Goal: Task Accomplishment & Management: Use online tool/utility

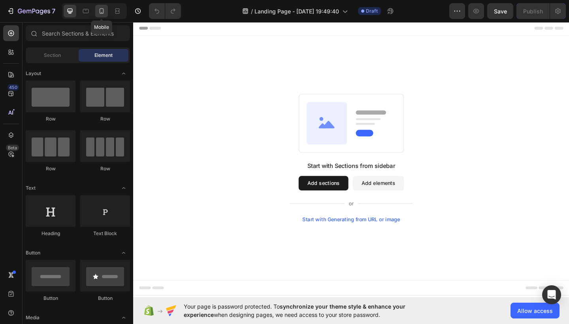
click at [106, 15] on div at bounding box center [101, 11] width 13 height 13
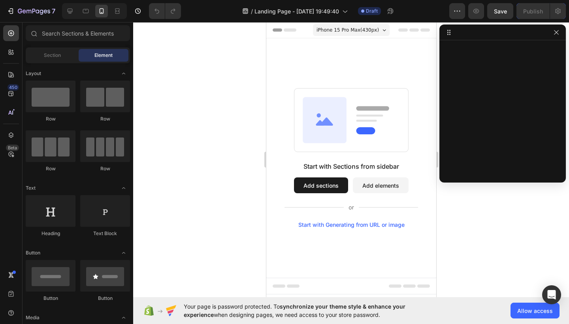
click at [448, 34] on icon at bounding box center [447, 34] width 1 height 1
click at [560, 36] on button "button" at bounding box center [555, 32] width 9 height 9
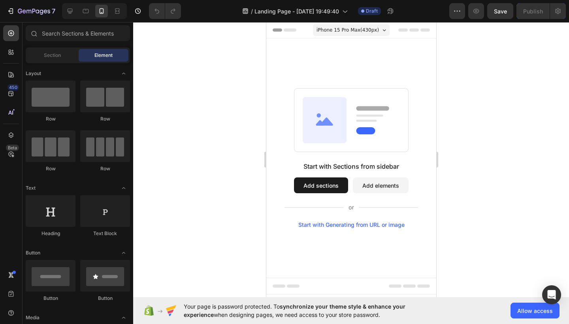
click at [281, 33] on span "Header" at bounding box center [289, 30] width 17 height 8
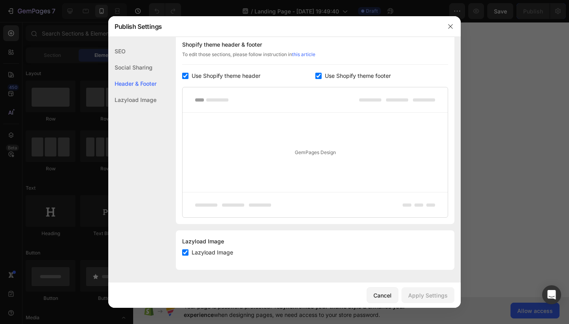
scroll to position [367, 0]
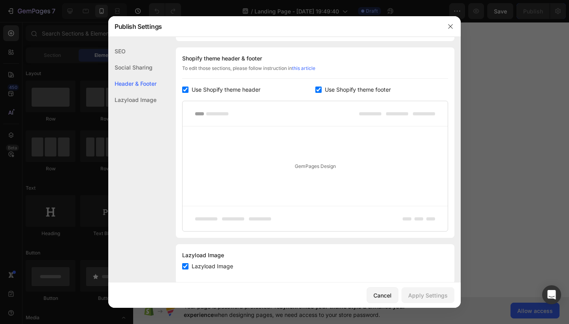
click at [186, 90] on input "checkbox" at bounding box center [185, 90] width 6 height 6
checkbox input "false"
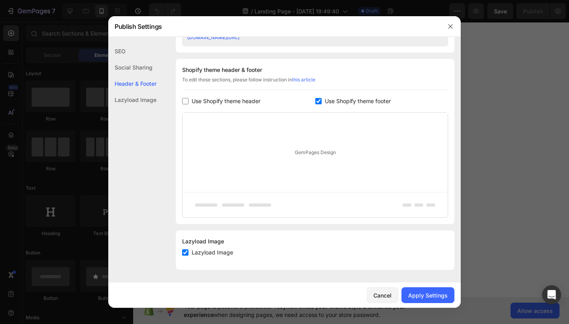
scroll to position [356, 0]
click at [324, 102] on label "Use Shopify theme footer" at bounding box center [356, 100] width 69 height 9
checkbox input "false"
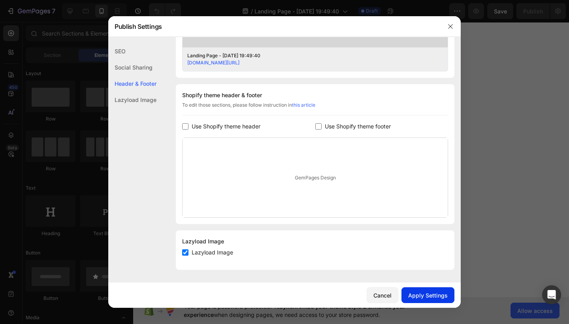
click at [435, 290] on button "Apply Settings" at bounding box center [427, 295] width 53 height 16
click at [451, 29] on icon "button" at bounding box center [450, 26] width 6 height 6
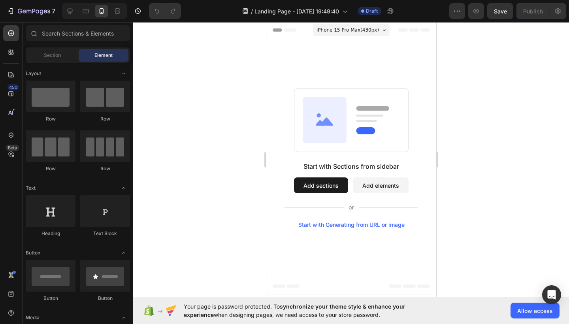
click at [368, 186] on button "Add elements" at bounding box center [380, 185] width 56 height 16
click at [520, 309] on span "Allow access" at bounding box center [535, 311] width 36 height 8
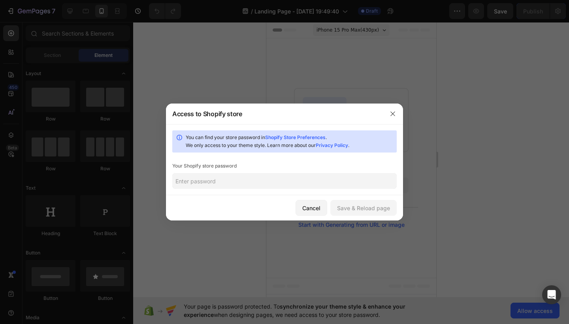
click at [261, 182] on input "text" at bounding box center [284, 181] width 224 height 16
click at [364, 211] on div "Save & Reload page" at bounding box center [363, 208] width 53 height 8
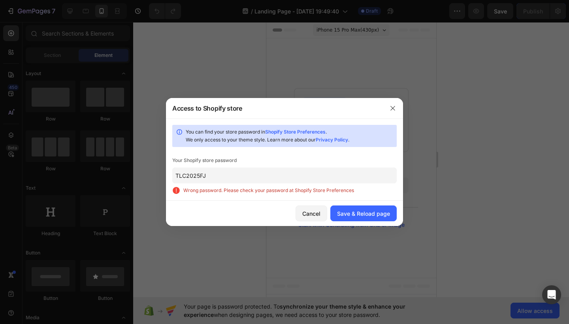
click at [286, 181] on input "TLC2025FJ" at bounding box center [284, 175] width 224 height 16
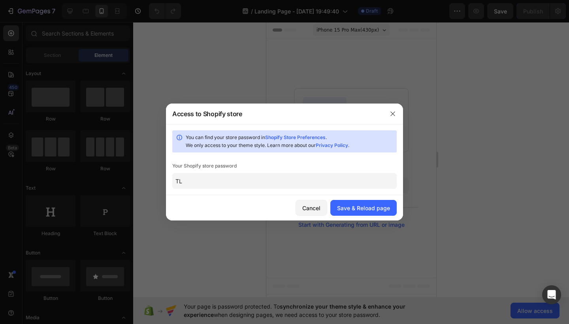
type input "T"
type input "Gl0122100!"
click at [352, 205] on div "Save & Reload page" at bounding box center [363, 208] width 53 height 8
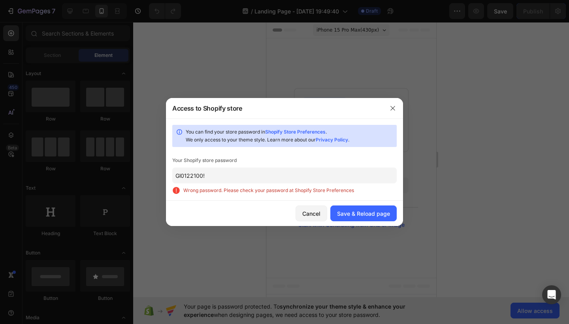
click at [308, 190] on span "Wrong password. Please check your password at Shopify Store Preferences" at bounding box center [289, 190] width 213 height 8
click at [392, 111] on button "button" at bounding box center [392, 108] width 13 height 13
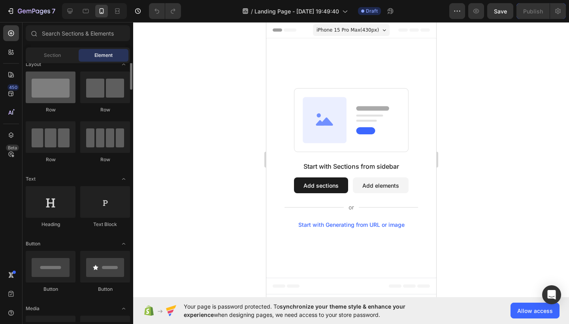
scroll to position [0, 0]
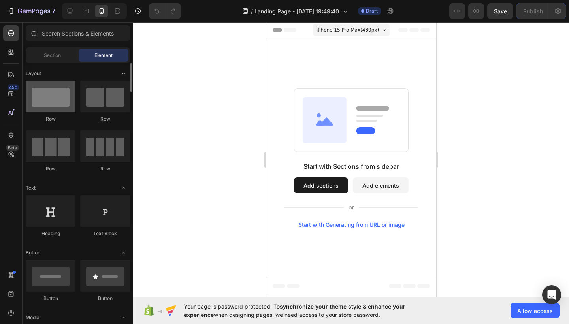
click at [55, 105] on div at bounding box center [51, 97] width 50 height 32
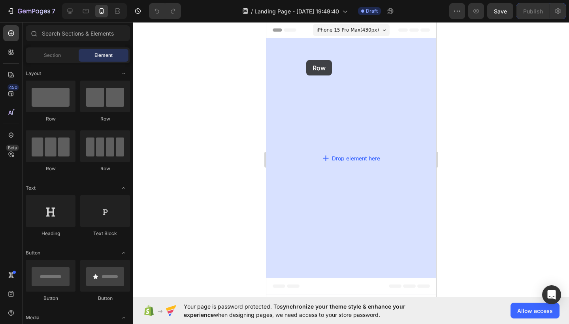
drag, startPoint x: 320, startPoint y: 128, endPoint x: 275, endPoint y: 75, distance: 69.4
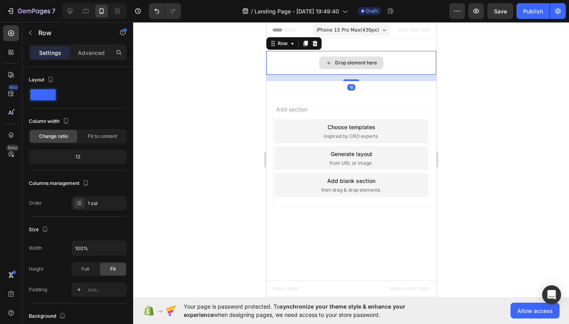
click at [309, 62] on div "Drop element here" at bounding box center [351, 63] width 170 height 24
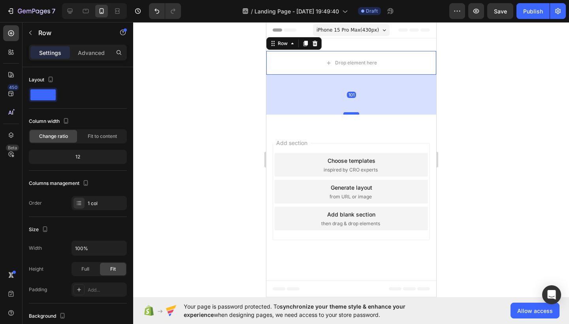
drag, startPoint x: 352, startPoint y: 79, endPoint x: 354, endPoint y: 113, distance: 34.0
click at [354, 113] on div at bounding box center [351, 113] width 16 height 2
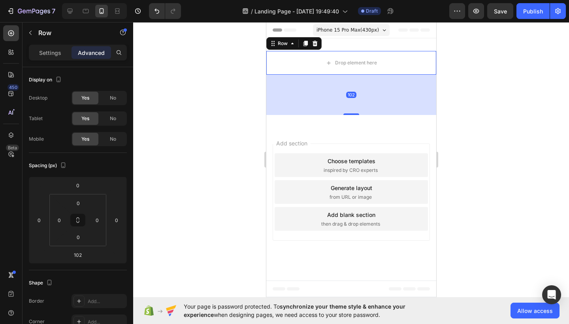
click at [391, 130] on div "Add section Choose templates inspired by CRO experts Generate layout from URL o…" at bounding box center [351, 194] width 170 height 132
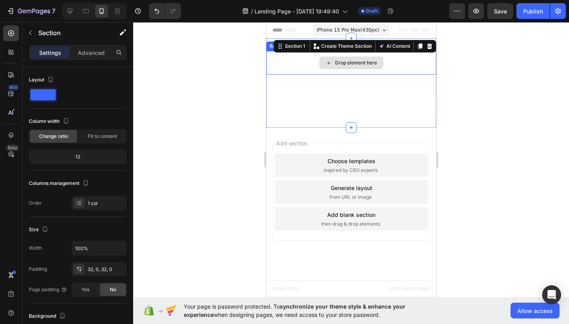
click at [395, 74] on div "Drop element here" at bounding box center [351, 63] width 170 height 24
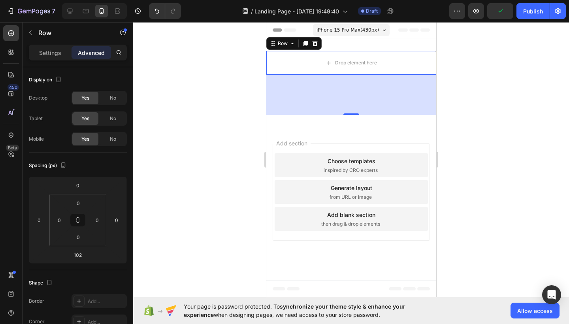
click at [382, 90] on div "102" at bounding box center [351, 95] width 170 height 40
click at [316, 41] on icon at bounding box center [314, 43] width 6 height 6
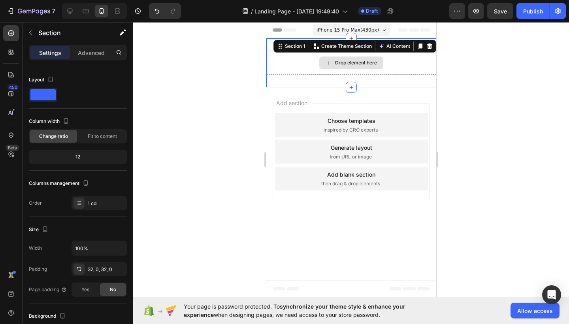
click at [312, 67] on div "Drop element here" at bounding box center [351, 63] width 170 height 24
click at [328, 67] on div "Drop element here" at bounding box center [351, 62] width 64 height 13
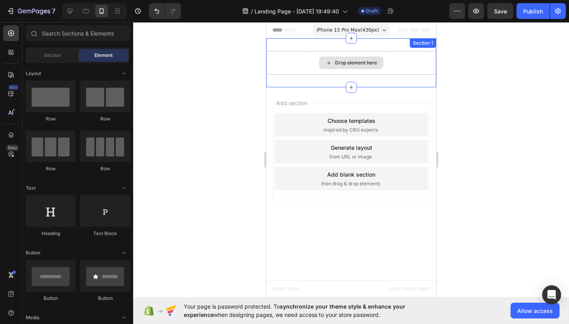
click at [320, 59] on div "Drop element here" at bounding box center [351, 62] width 64 height 13
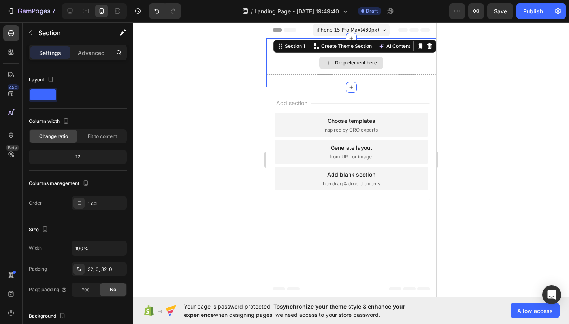
click at [302, 56] on div "Drop element here" at bounding box center [351, 63] width 170 height 24
click at [320, 93] on div "Add section Choose templates inspired by CRO experts Generate layout from URL o…" at bounding box center [351, 153] width 170 height 132
click at [428, 43] on icon at bounding box center [429, 46] width 6 height 6
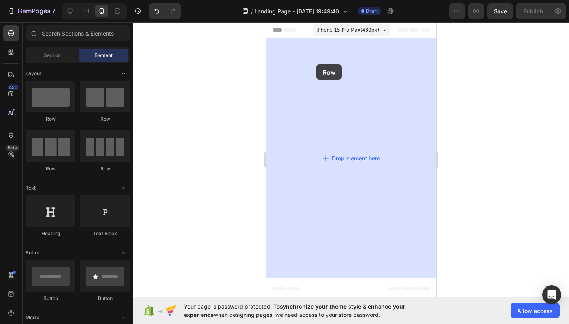
drag, startPoint x: 322, startPoint y: 128, endPoint x: 319, endPoint y: 59, distance: 68.8
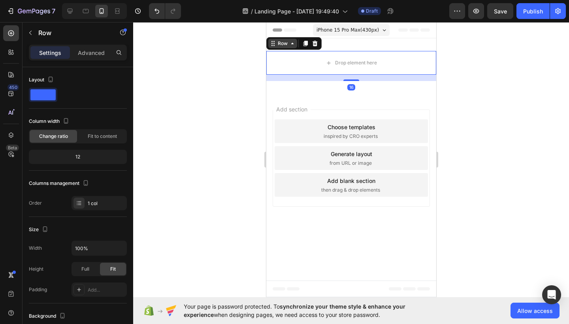
click at [292, 46] on icon at bounding box center [292, 43] width 6 height 6
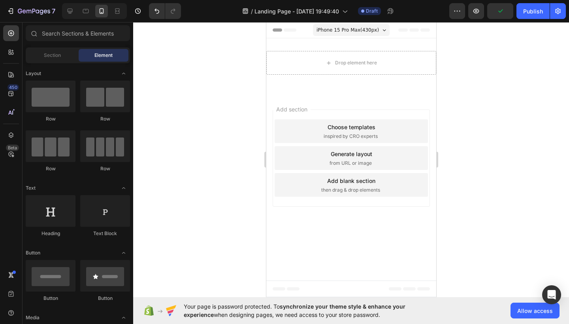
click at [401, 94] on div "Add section Choose templates inspired by CRO experts Generate layout from URL o…" at bounding box center [351, 160] width 170 height 132
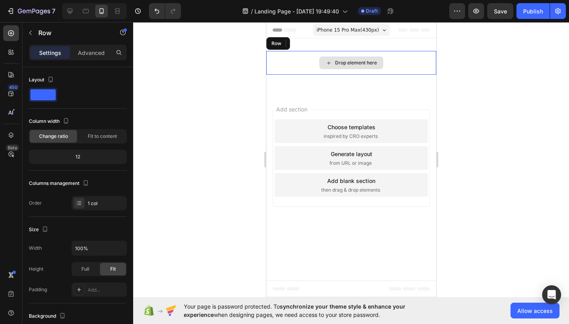
click at [354, 74] on div "Drop element here" at bounding box center [351, 63] width 170 height 24
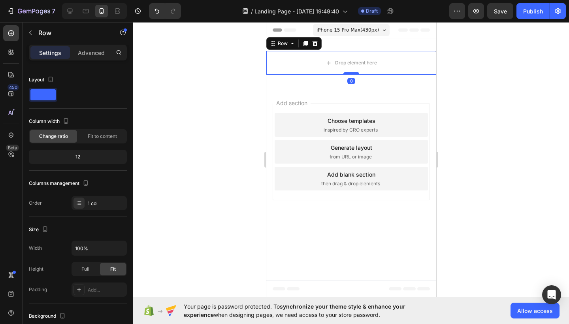
drag, startPoint x: 350, startPoint y: 80, endPoint x: 350, endPoint y: 72, distance: 7.5
click at [350, 72] on div at bounding box center [351, 73] width 16 height 2
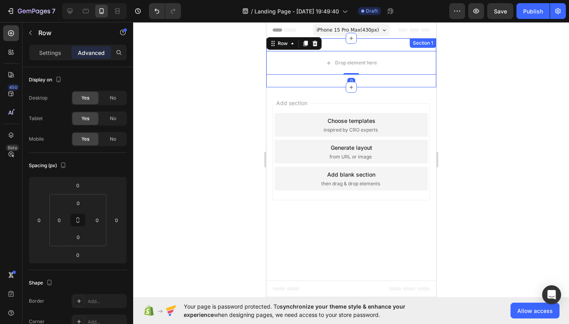
click at [384, 87] on div "Drop element here Row 0 Section 1" at bounding box center [351, 62] width 170 height 49
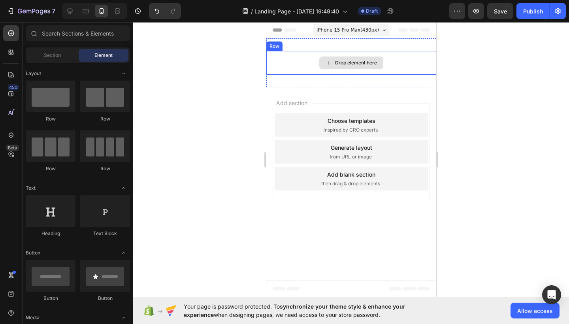
click at [366, 67] on div "Drop element here" at bounding box center [351, 62] width 64 height 13
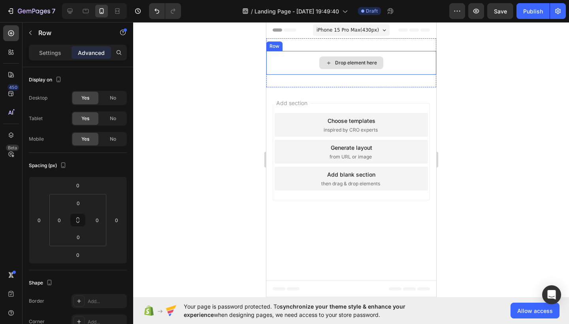
click at [391, 66] on div "Drop element here" at bounding box center [351, 63] width 170 height 24
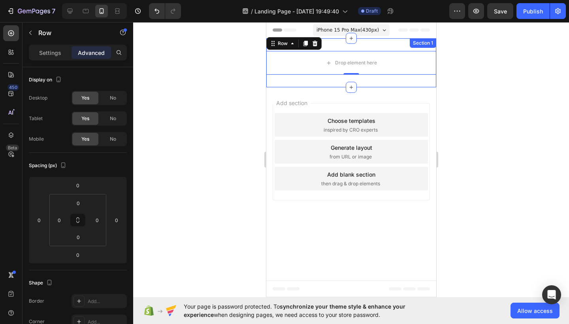
click at [280, 85] on div "Drop element here Row 0 Section 1" at bounding box center [351, 62] width 170 height 49
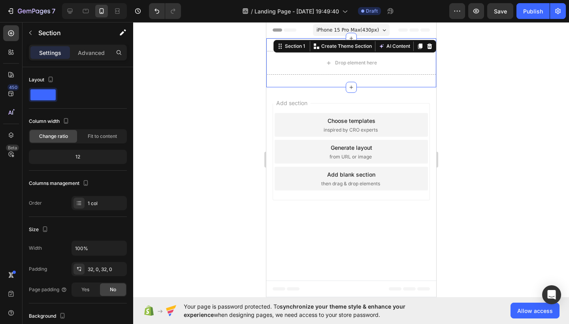
click at [191, 107] on div at bounding box center [351, 173] width 436 height 302
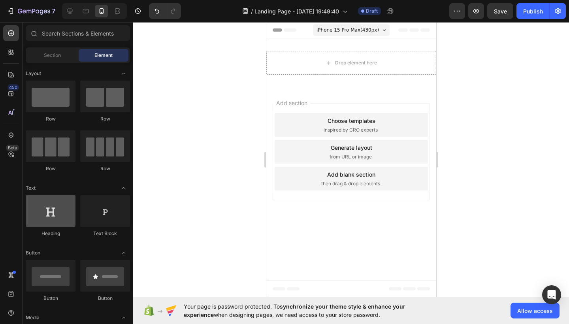
click at [56, 214] on div at bounding box center [51, 211] width 50 height 32
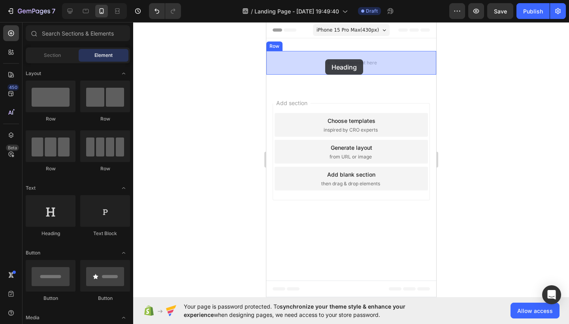
drag, startPoint x: 334, startPoint y: 228, endPoint x: 324, endPoint y: 59, distance: 168.6
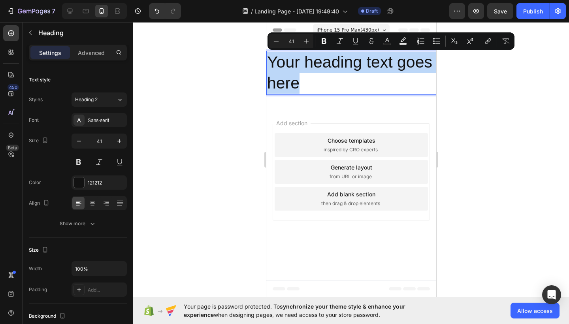
drag, startPoint x: 307, startPoint y: 84, endPoint x: 271, endPoint y: 62, distance: 42.0
click at [271, 62] on p "Your heading text goes here" at bounding box center [351, 73] width 168 height 42
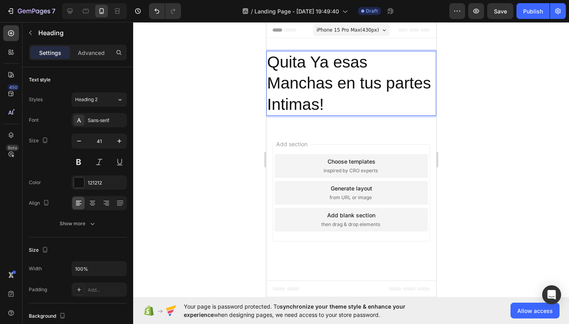
click at [272, 63] on p "Quita Ya esas Manchas en tus partes Intimas!" at bounding box center [351, 83] width 168 height 63
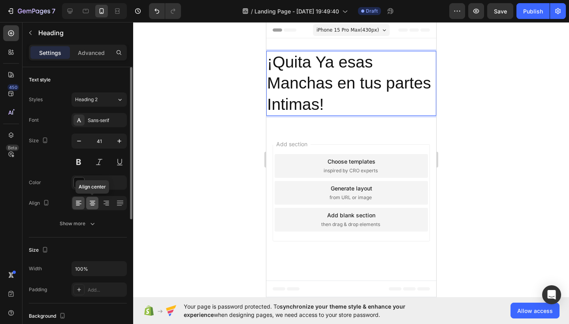
click at [94, 207] on icon at bounding box center [92, 203] width 8 height 8
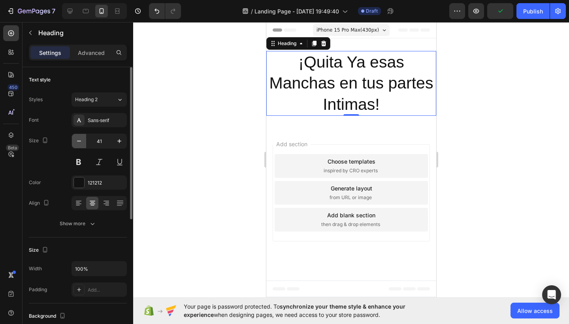
click at [79, 142] on icon "button" at bounding box center [79, 141] width 8 height 8
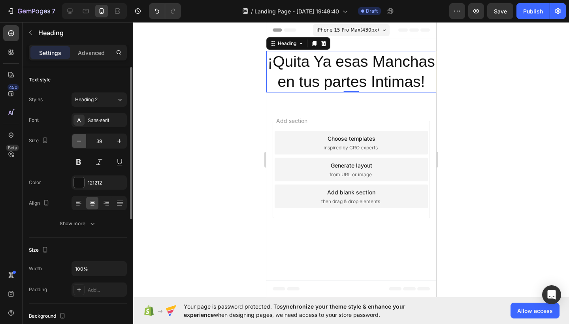
click at [79, 142] on icon "button" at bounding box center [79, 141] width 8 height 8
type input "37"
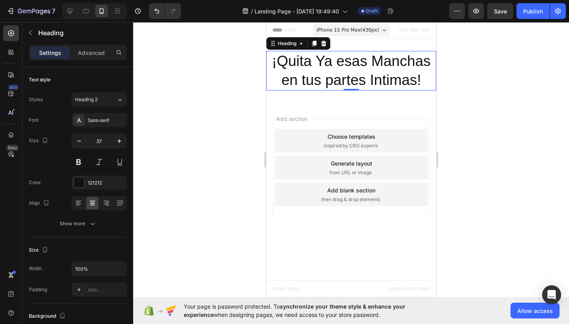
click at [331, 79] on p "¡Quita Ya esas Manchas en tus partes Intimas!" at bounding box center [351, 71] width 168 height 38
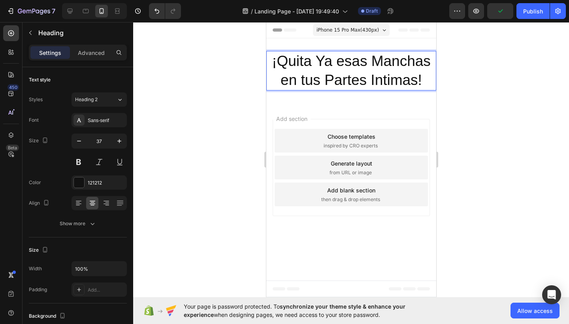
click at [372, 83] on p "¡Quita Ya esas Manchas en tus Partes Intimas!" at bounding box center [351, 71] width 168 height 38
click at [421, 81] on p "¡Quita Ya esas Manchas en tus Partes intimas!" at bounding box center [351, 71] width 168 height 38
click at [419, 80] on p "¡Quita Ya esas Manchas en tus Partes intimas!" at bounding box center [351, 71] width 168 height 38
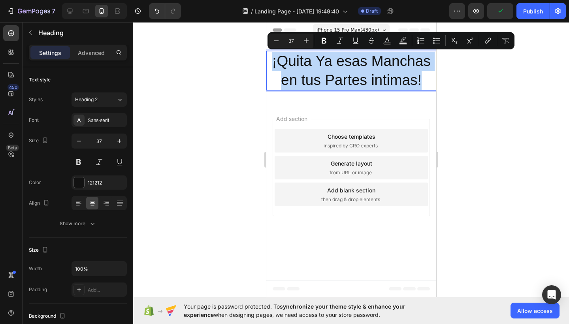
drag, startPoint x: 422, startPoint y: 79, endPoint x: 249, endPoint y: 61, distance: 173.6
click at [266, 61] on html "iPhone 15 Pro Max ( 430 px) iPhone 13 Mini iPhone 13 Pro iPhone 11 Pro Max iPho…" at bounding box center [351, 159] width 170 height 275
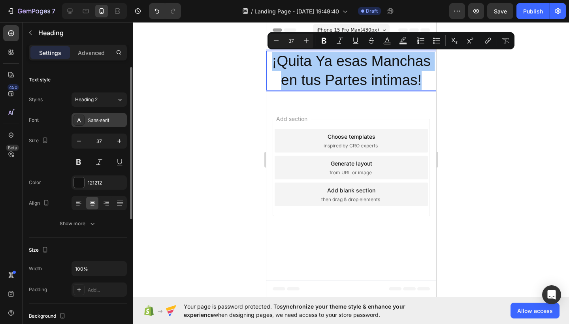
click at [111, 121] on div "Sans-serif" at bounding box center [106, 120] width 37 height 7
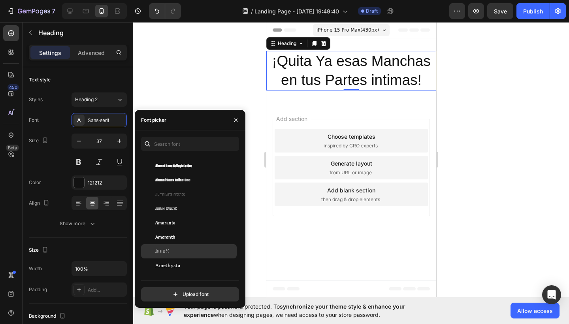
scroll to position [782, 0]
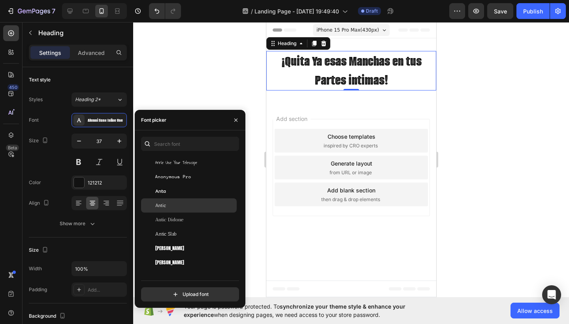
scroll to position [1268, 0]
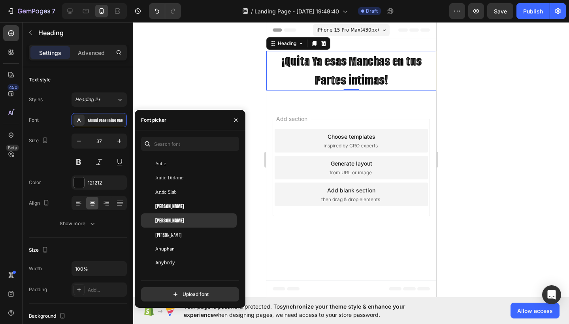
click at [169, 219] on span "[PERSON_NAME]" at bounding box center [169, 220] width 29 height 7
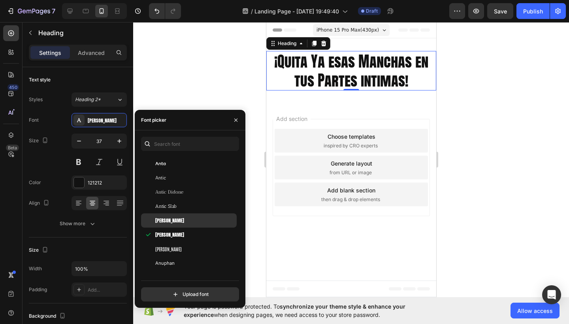
click at [169, 218] on div "[PERSON_NAME]" at bounding box center [195, 220] width 80 height 7
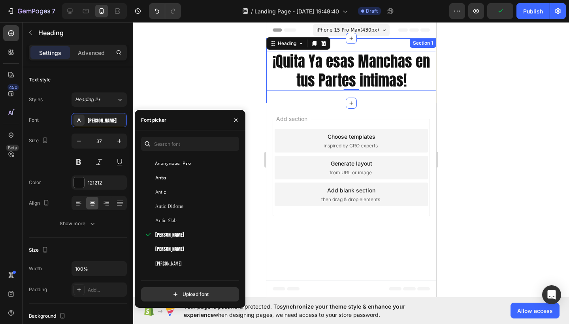
click at [418, 97] on div "¡Quita Ya esas Manchas en tus Partes intimas! Heading 0 Row Section 1" at bounding box center [351, 70] width 170 height 65
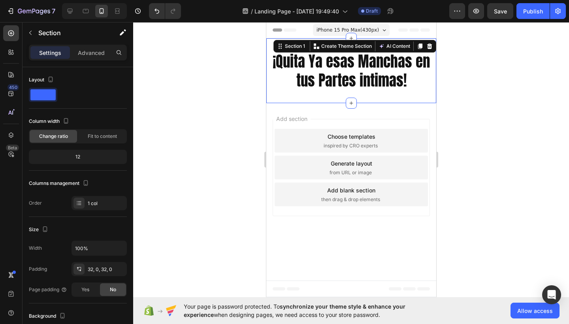
click at [419, 97] on div "¡Quita Ya esas Manchas en tus Partes intimas! Heading Row Section 1 You can cre…" at bounding box center [351, 70] width 170 height 65
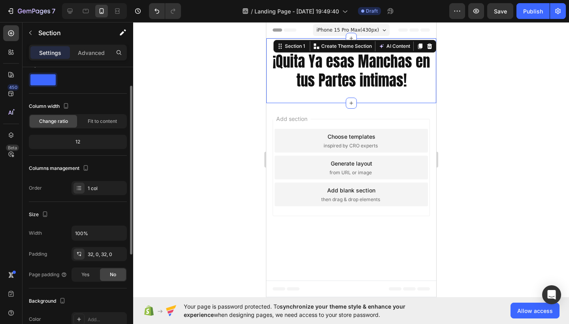
scroll to position [0, 0]
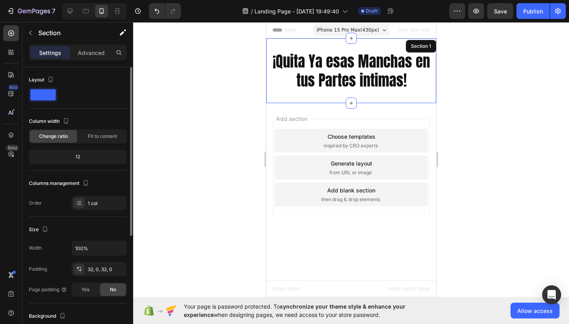
click at [295, 97] on div "¡Quita Ya esas Manchas en tus Partes intimas! Heading 0 Row Section 1" at bounding box center [351, 70] width 170 height 65
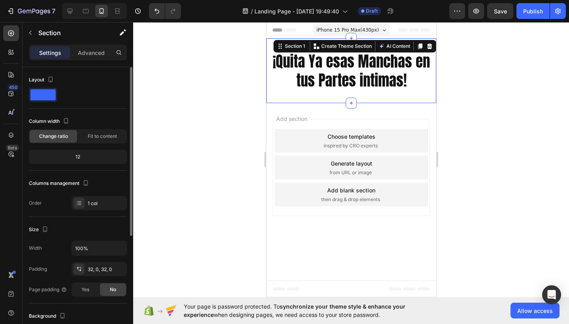
click at [42, 99] on span at bounding box center [42, 94] width 25 height 11
click at [46, 92] on span at bounding box center [42, 94] width 25 height 11
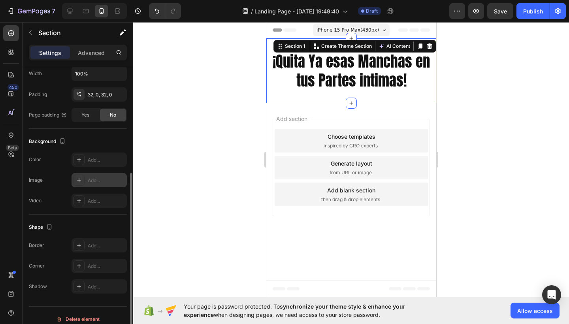
scroll to position [173, 0]
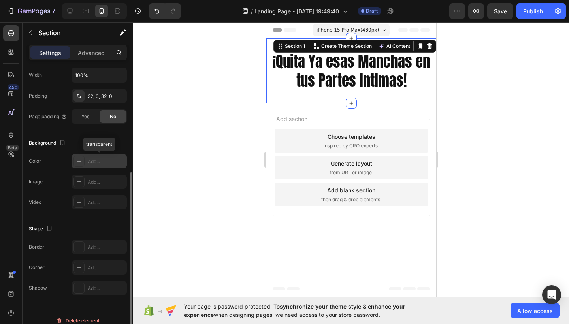
click at [82, 162] on icon at bounding box center [79, 161] width 6 height 6
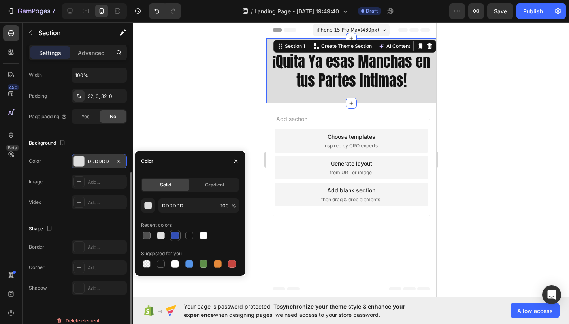
click at [174, 235] on div at bounding box center [175, 235] width 8 height 8
type input "334FB4"
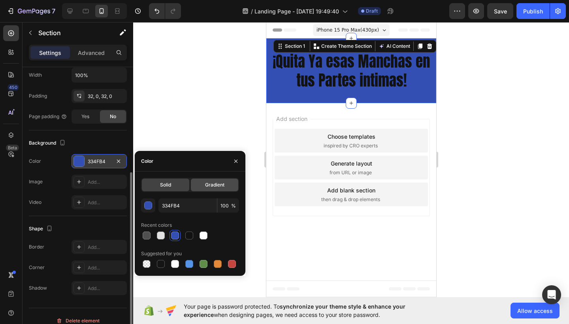
click at [213, 188] on div "Gradient" at bounding box center [214, 185] width 47 height 13
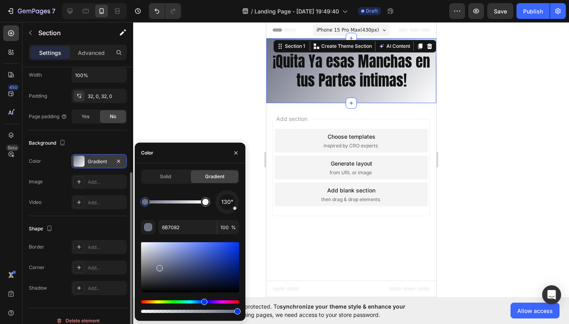
drag, startPoint x: 201, startPoint y: 267, endPoint x: 158, endPoint y: 267, distance: 43.5
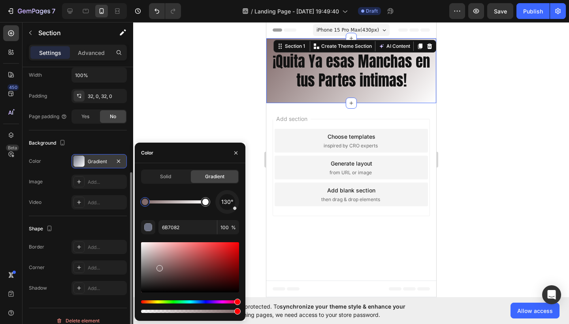
drag, startPoint x: 204, startPoint y: 301, endPoint x: 245, endPoint y: 302, distance: 40.7
click at [245, 302] on div "Solid Gradient 130° 6B7082 100 %" at bounding box center [190, 241] width 111 height 145
type input "826B6B"
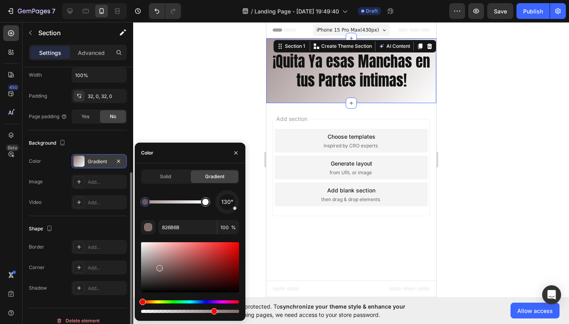
drag, startPoint x: 239, startPoint y: 312, endPoint x: 212, endPoint y: 308, distance: 26.8
click at [212, 308] on div at bounding box center [190, 306] width 98 height 13
type input "73"
click at [237, 209] on div "130°" at bounding box center [227, 202] width 24 height 24
click at [228, 212] on div at bounding box center [228, 202] width 34 height 34
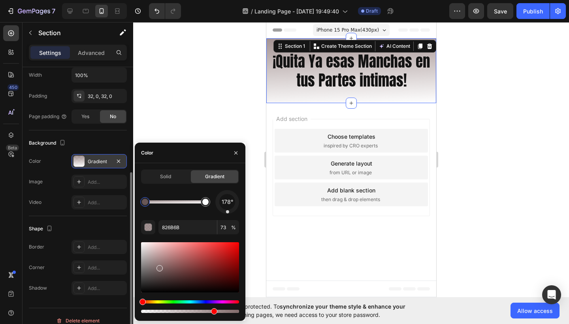
click at [237, 203] on div at bounding box center [227, 202] width 24 height 24
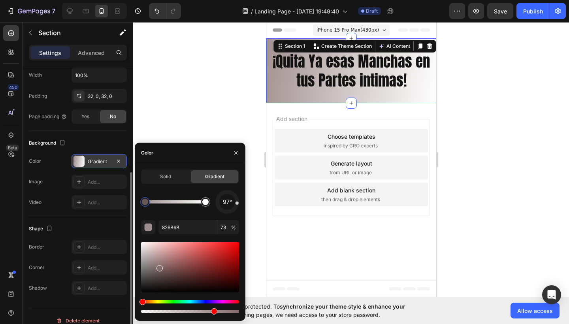
click at [163, 272] on div at bounding box center [190, 267] width 98 height 50
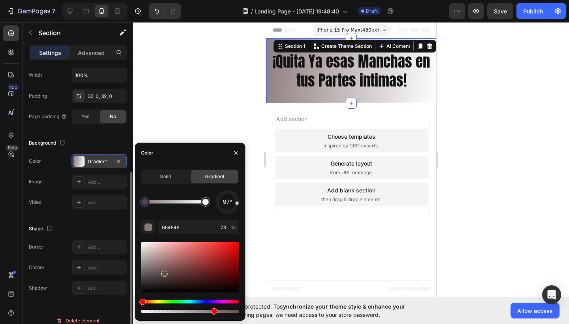
click at [174, 260] on div at bounding box center [190, 267] width 98 height 50
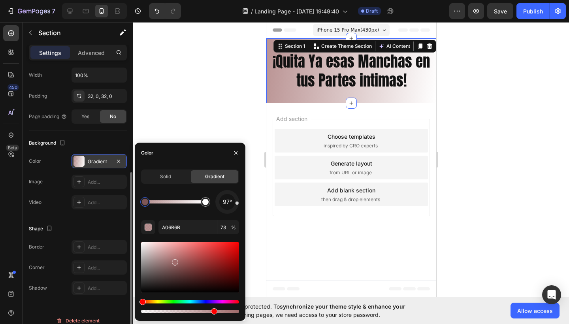
click at [172, 250] on div at bounding box center [190, 267] width 98 height 50
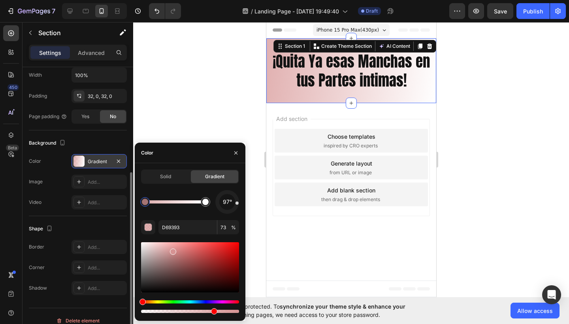
click at [143, 304] on div "Hue" at bounding box center [142, 302] width 6 height 6
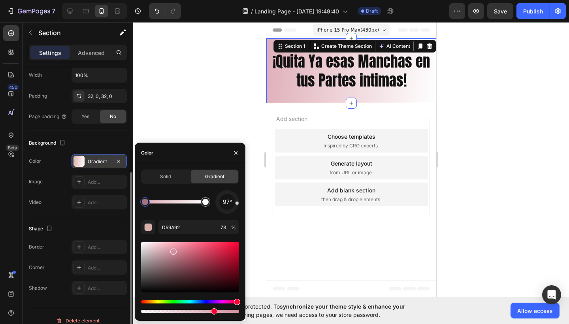
type input "D49192"
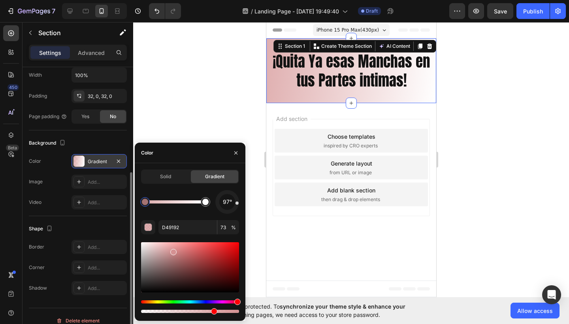
drag, startPoint x: 143, startPoint y: 301, endPoint x: 231, endPoint y: 305, distance: 88.6
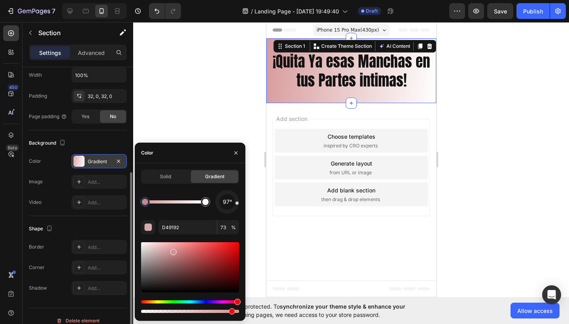
type input "91"
drag, startPoint x: 214, startPoint y: 311, endPoint x: 226, endPoint y: 310, distance: 11.5
click at [234, 158] on button "button" at bounding box center [235, 153] width 13 height 13
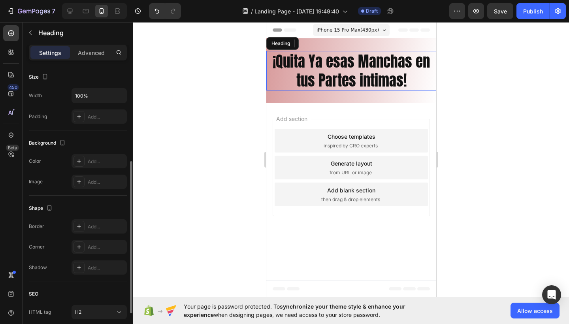
click at [313, 63] on p "¡Quita Ya esas Manchas en tus Partes intimas!" at bounding box center [351, 71] width 168 height 38
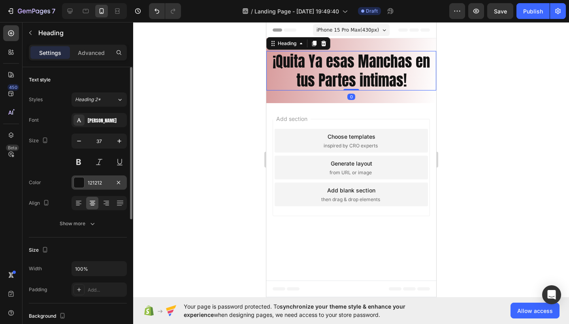
click at [79, 181] on div at bounding box center [79, 182] width 10 height 10
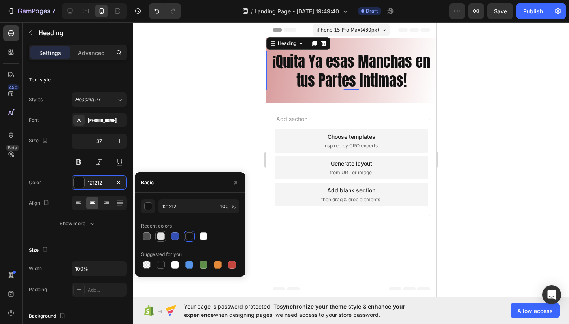
click at [161, 236] on div at bounding box center [161, 236] width 8 height 8
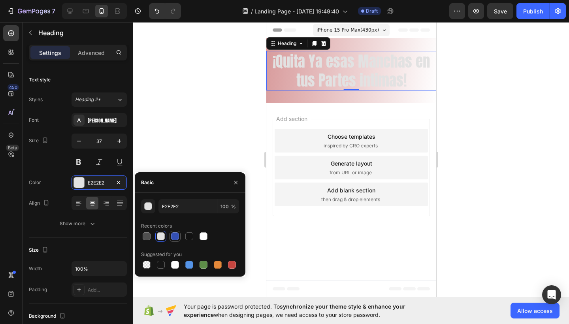
click at [173, 236] on div at bounding box center [175, 236] width 8 height 8
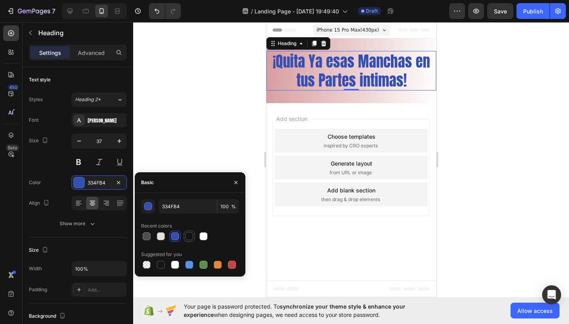
click at [186, 237] on div at bounding box center [189, 236] width 8 height 8
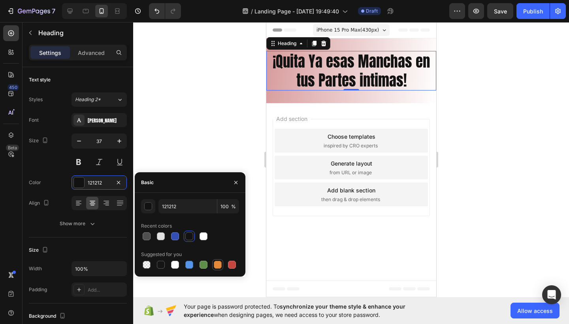
click at [222, 265] on div at bounding box center [217, 264] width 9 height 9
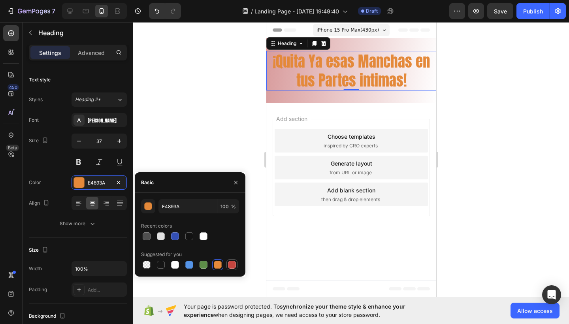
click at [232, 269] on div at bounding box center [231, 264] width 9 height 9
type input "C5453F"
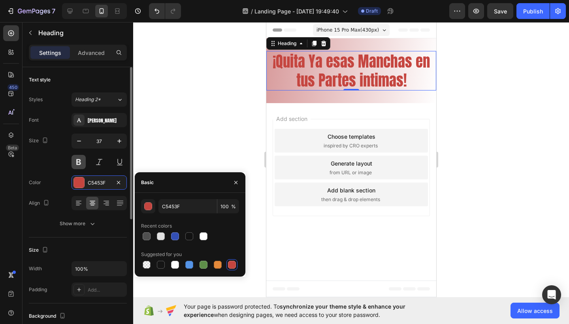
click at [79, 165] on button at bounding box center [78, 162] width 14 height 14
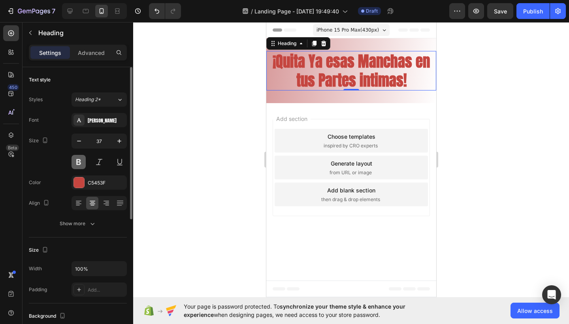
click at [79, 165] on button at bounding box center [78, 162] width 14 height 14
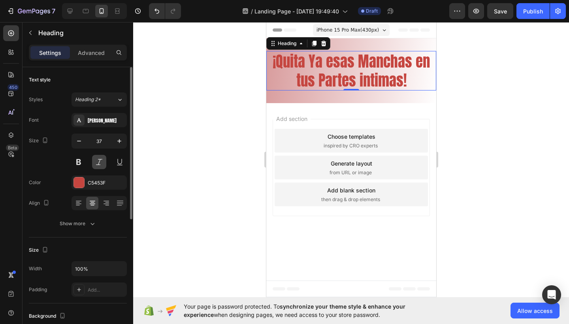
click at [104, 164] on button at bounding box center [99, 162] width 14 height 14
click at [79, 164] on button at bounding box center [78, 162] width 14 height 14
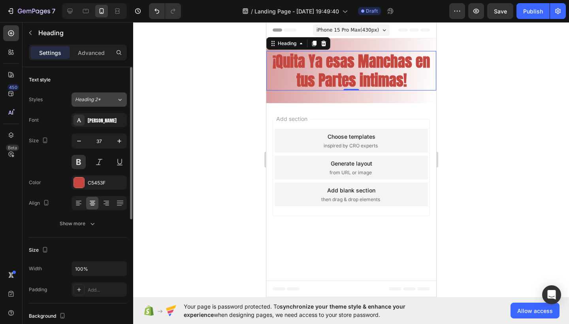
click at [118, 98] on icon at bounding box center [120, 100] width 7 height 8
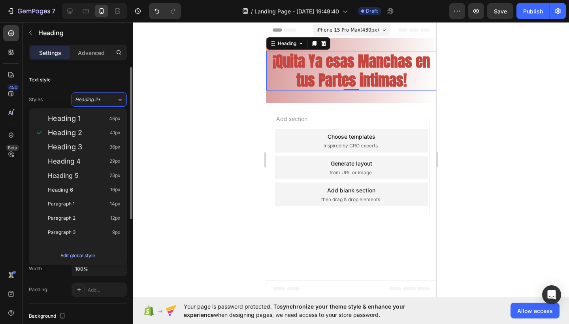
click at [115, 80] on div "Text style" at bounding box center [78, 79] width 98 height 13
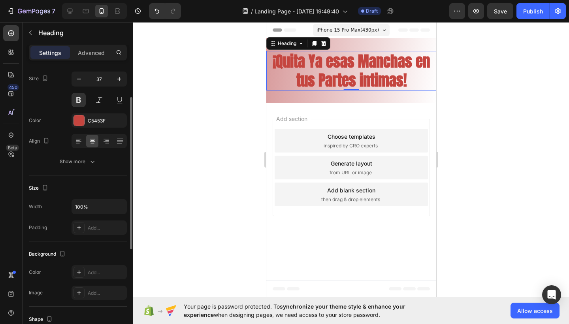
scroll to position [60, 0]
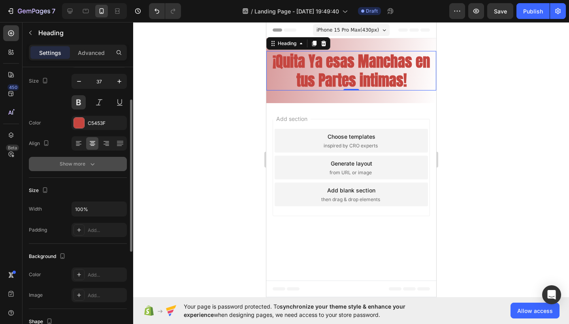
click at [88, 163] on icon "button" at bounding box center [92, 164] width 8 height 8
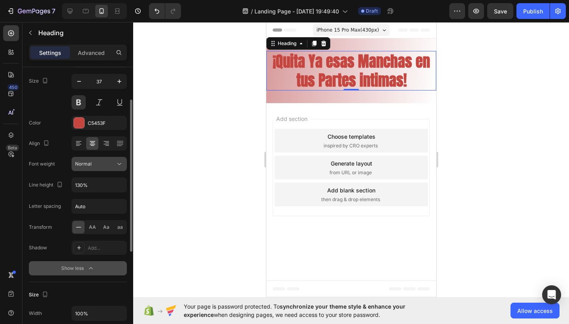
click at [103, 167] on div "Normal" at bounding box center [99, 164] width 48 height 8
click at [79, 267] on div "Show less" at bounding box center [78, 268] width 34 height 8
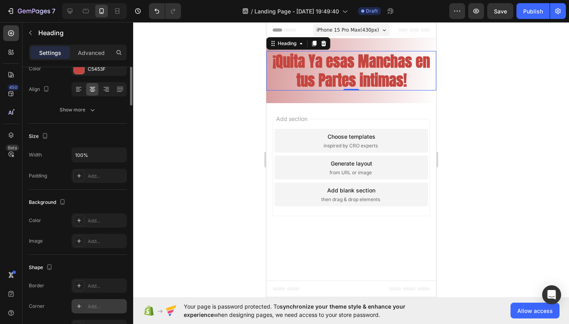
scroll to position [0, 0]
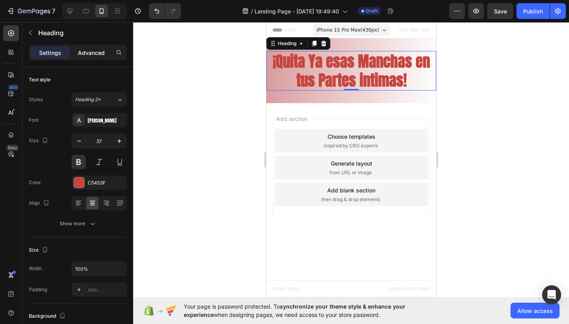
click at [98, 56] on p "Advanced" at bounding box center [91, 53] width 27 height 8
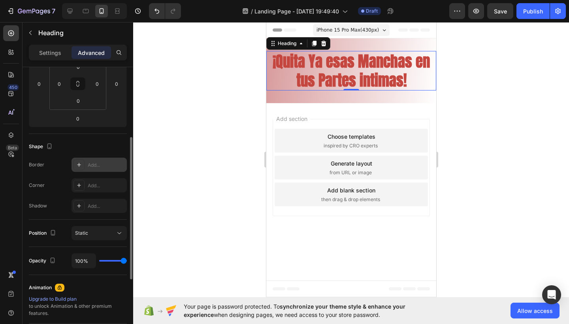
scroll to position [137, 0]
click at [82, 167] on icon at bounding box center [79, 164] width 6 height 6
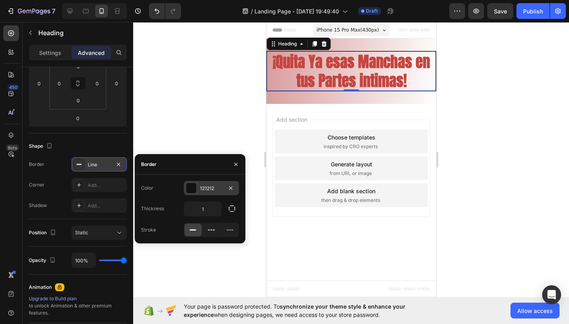
click at [193, 193] on div at bounding box center [191, 188] width 10 height 10
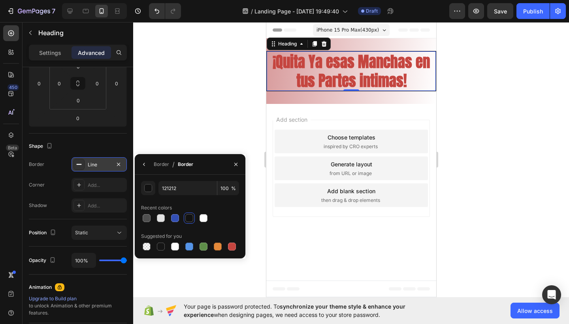
click at [202, 224] on div "121212 100 % Recent colors Suggested for you" at bounding box center [190, 216] width 98 height 71
click at [202, 220] on div at bounding box center [203, 218] width 8 height 8
type input "FFFFFF"
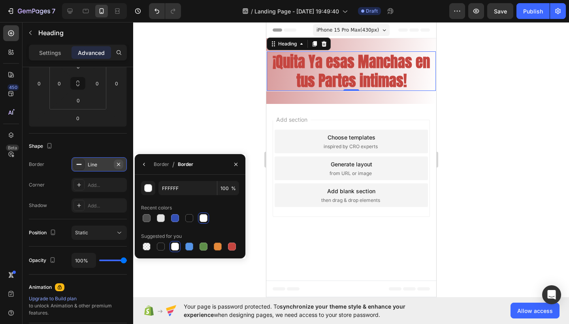
click at [118, 165] on icon "button" at bounding box center [118, 164] width 6 height 6
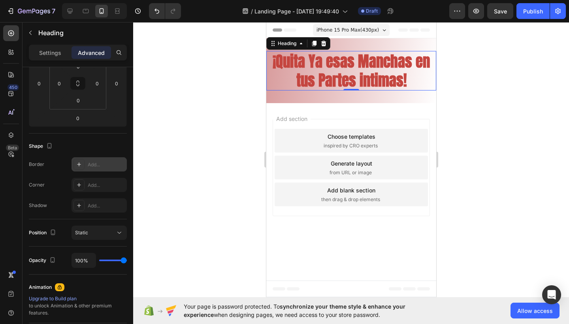
click at [190, 126] on div at bounding box center [351, 173] width 436 height 302
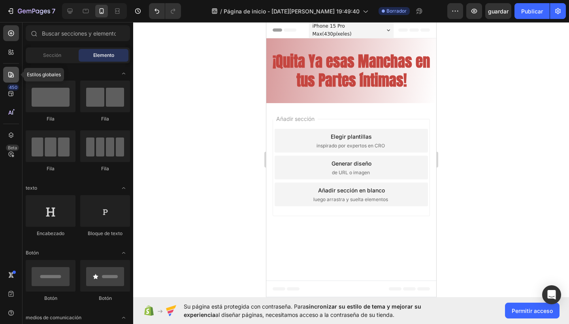
click at [12, 75] on icon at bounding box center [11, 75] width 8 height 8
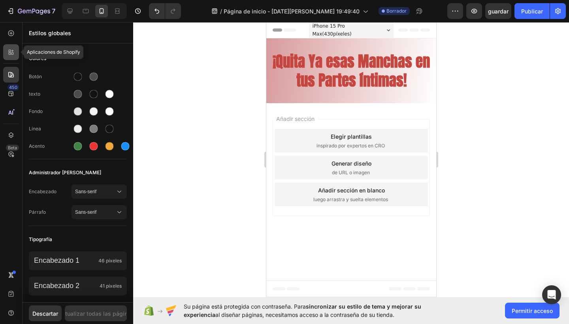
click at [12, 57] on div at bounding box center [11, 52] width 16 height 16
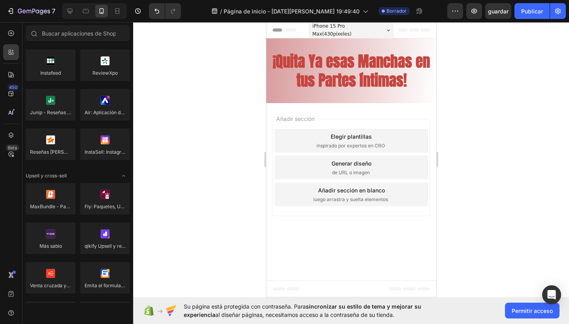
scroll to position [0, 0]
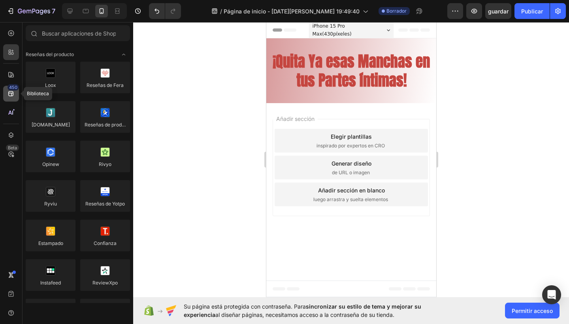
click at [14, 96] on icon at bounding box center [11, 94] width 8 height 8
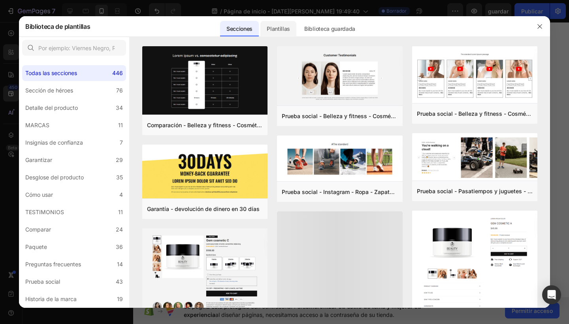
click at [292, 32] on div "Plantillas" at bounding box center [278, 29] width 36 height 16
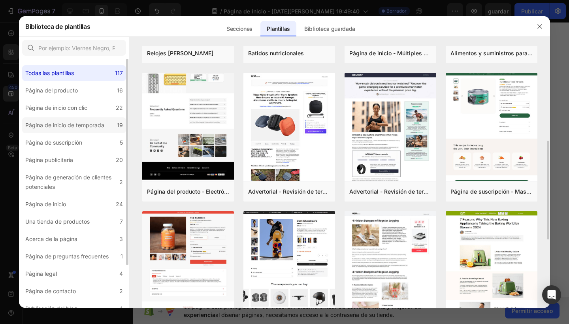
scroll to position [250, 0]
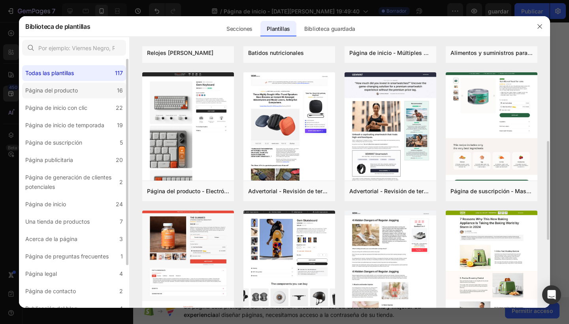
click at [85, 95] on label "Página del producto 16" at bounding box center [74, 91] width 104 height 16
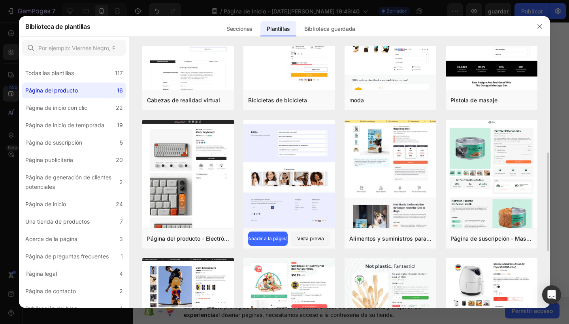
scroll to position [124, 0]
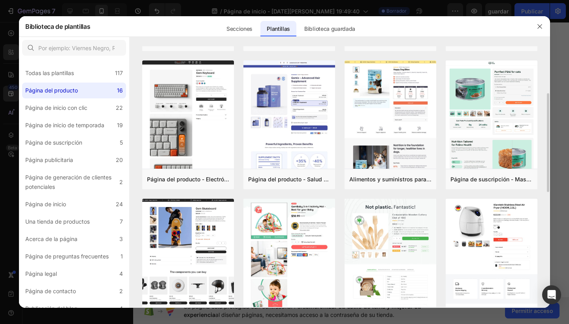
click at [439, 229] on div "Cabezas de realidad virtual Añadir a la página Vista previa Bicicletas de bicic…" at bounding box center [339, 267] width 395 height 690
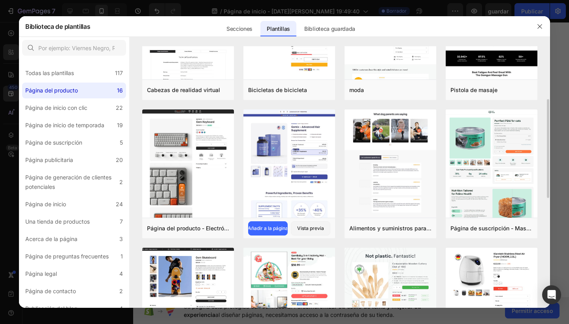
scroll to position [93, 0]
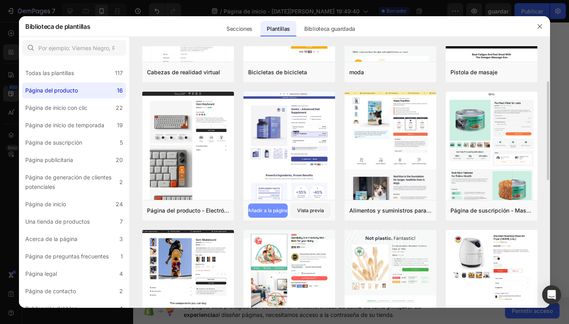
click at [279, 210] on div "Añadir a la página" at bounding box center [268, 210] width 40 height 7
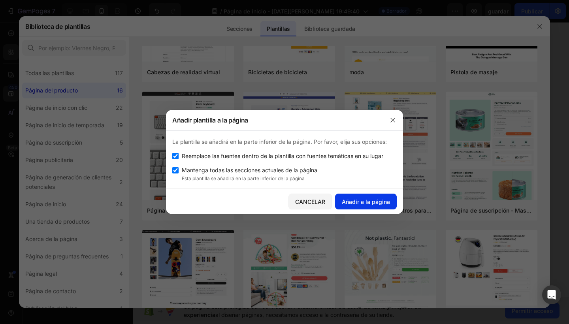
click at [361, 200] on div "Añadir a la página" at bounding box center [366, 201] width 48 height 8
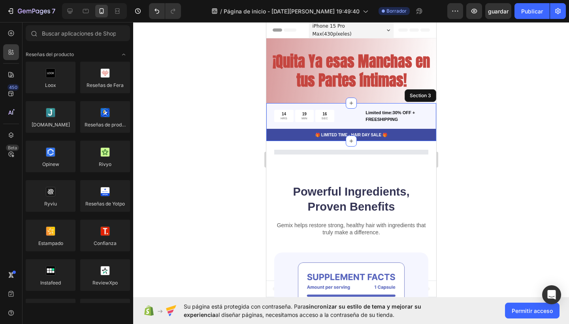
scroll to position [81, 0]
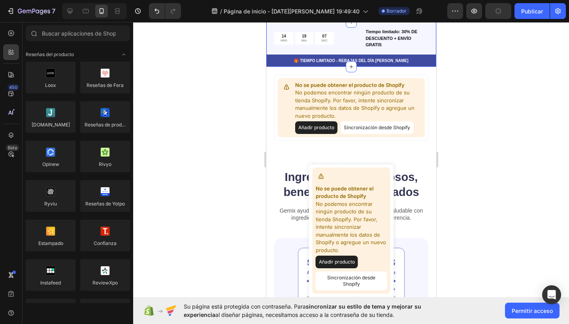
click at [462, 104] on div at bounding box center [351, 173] width 436 height 302
click at [452, 130] on div at bounding box center [351, 173] width 436 height 302
click at [242, 166] on div at bounding box center [351, 173] width 436 height 302
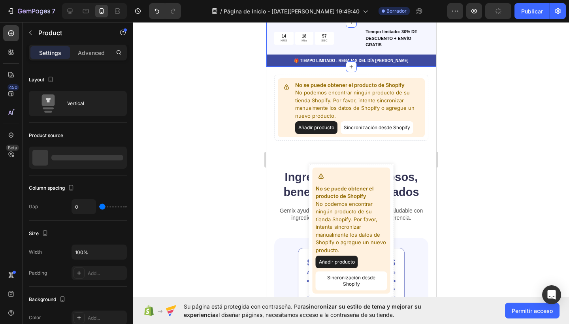
click at [306, 117] on p "No podemos encontrar ningún producto de su tienda Shopify. Por favor, intente s…" at bounding box center [358, 104] width 126 height 31
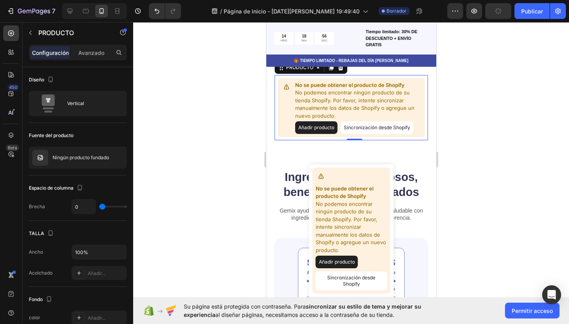
click at [245, 117] on div at bounding box center [351, 173] width 436 height 302
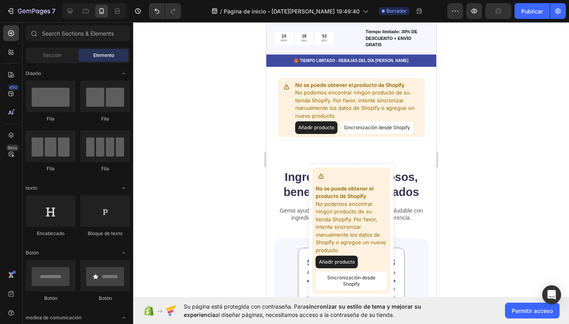
drag, startPoint x: 245, startPoint y: 117, endPoint x: 224, endPoint y: 252, distance: 136.8
click at [224, 88] on div at bounding box center [351, 173] width 436 height 302
click at [468, 158] on div at bounding box center [351, 173] width 436 height 302
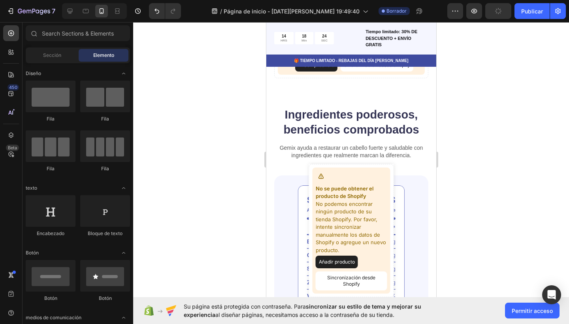
scroll to position [0, 0]
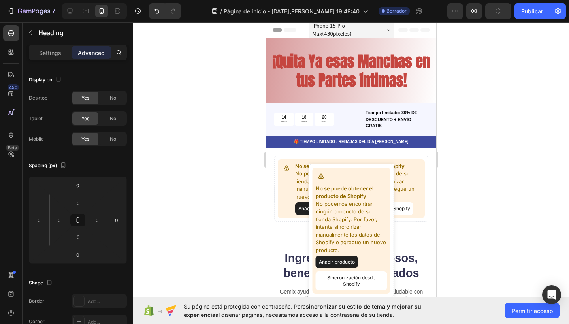
click at [408, 84] on h2 "¡Quita Ya esas Manchas en tus Partes íntimas!" at bounding box center [351, 70] width 170 height 39
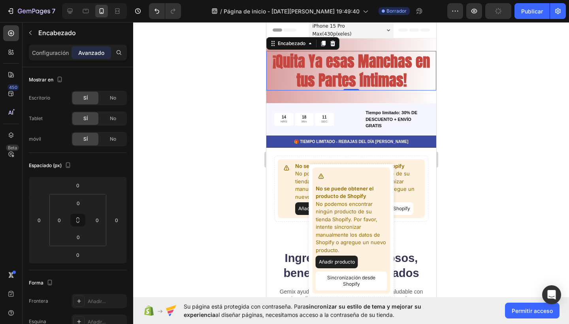
drag, startPoint x: 350, startPoint y: 102, endPoint x: 351, endPoint y: 84, distance: 17.8
click at [351, 84] on div "¡Quita Ya esas Manchas en tus Partes íntimas! Encabezado 0 Fila Sección 1" at bounding box center [351, 70] width 170 height 65
drag, startPoint x: 351, startPoint y: 90, endPoint x: 353, endPoint y: 56, distance: 34.0
click at [353, 56] on div "¡Quita Ya esas Manchas en tus Partes íntimas! Encabezado 0" at bounding box center [351, 70] width 170 height 39
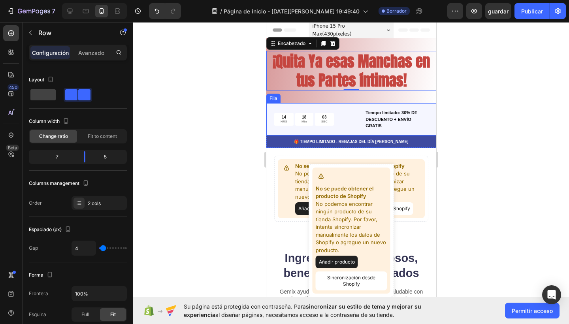
click at [350, 127] on div "14 HRS 18 Min 03 SEC Temporizador de cuenta atrás" at bounding box center [318, 119] width 89 height 21
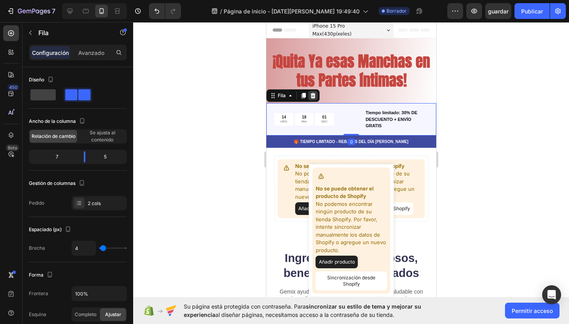
click at [314, 97] on icon at bounding box center [312, 96] width 5 height 6
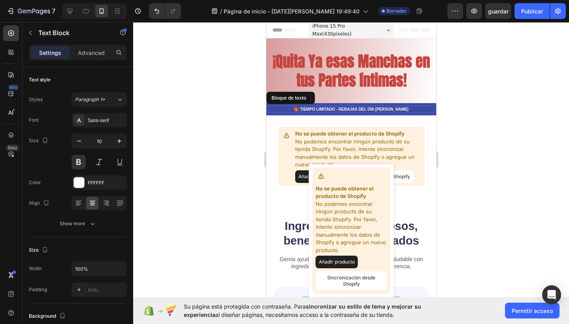
click at [325, 109] on p "🎁 TIEMPO LIMITADO - REBAJAS DEL DÍA [PERSON_NAME]" at bounding box center [351, 109] width 168 height 6
click at [407, 110] on p "🎁 TIEMPO LIMITADO - REBAJAS DEL DÍA [PERSON_NAME]" at bounding box center [351, 109] width 168 height 6
click at [275, 111] on p "ASESORIA EXCLUSIVA PARA TU TRATAMIENTO QUITA MANCHAS EN TU PIEL !" at bounding box center [351, 109] width 168 height 6
click at [491, 109] on div at bounding box center [351, 173] width 436 height 302
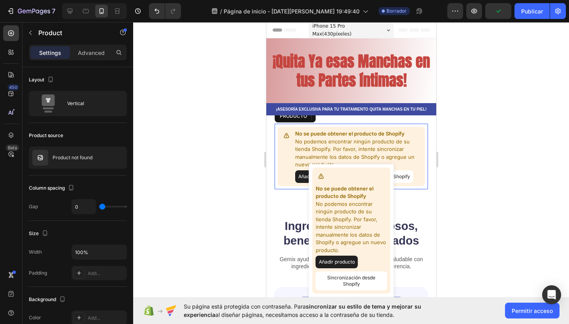
click at [401, 149] on p "No podemos encontrar ningún producto de su tienda Shopify. Por favor, intente s…" at bounding box center [358, 153] width 126 height 31
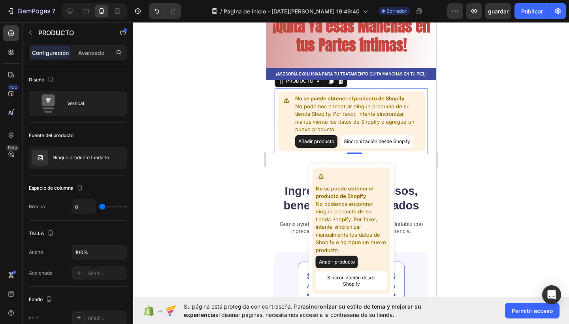
scroll to position [30, 0]
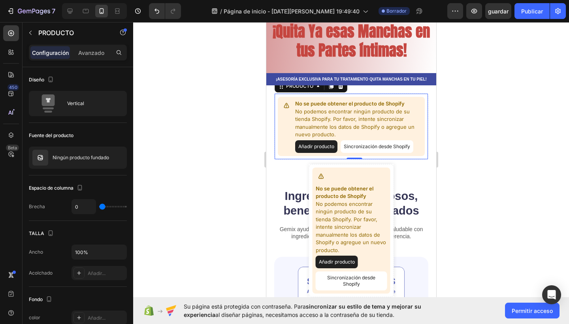
click at [318, 143] on button "Añadir producto" at bounding box center [316, 146] width 42 height 13
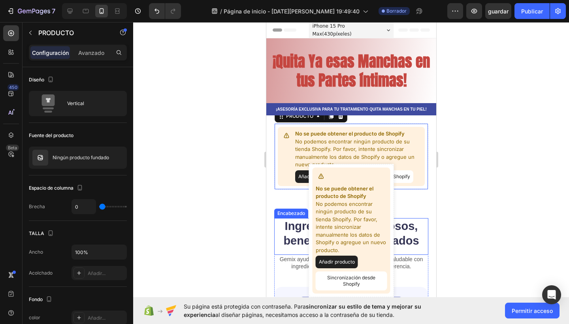
scroll to position [0, 0]
click at [488, 143] on div at bounding box center [351, 173] width 436 height 302
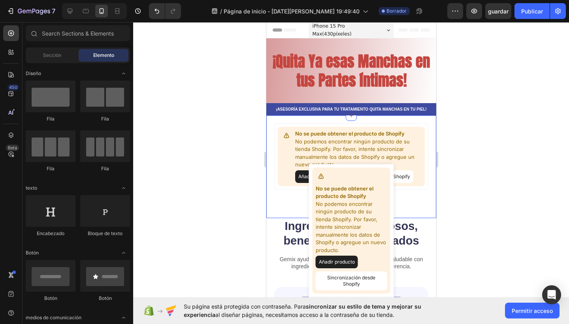
scroll to position [27, 0]
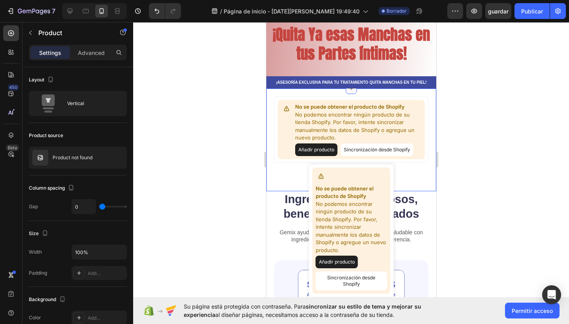
click at [372, 127] on p "No podemos encontrar ningún producto de su tienda Shopify. Por favor, intente s…" at bounding box center [358, 126] width 126 height 31
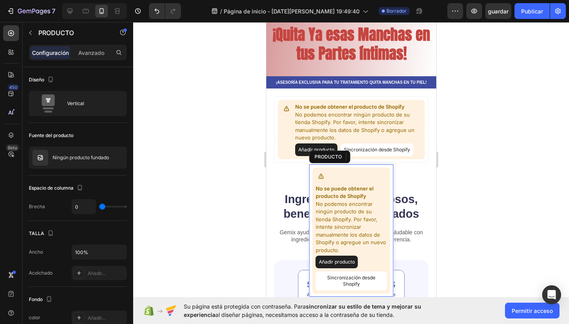
click at [366, 185] on div "No se puede obtener el producto de Shopify No podemos encontrar ningún producto…" at bounding box center [351, 230] width 78 height 126
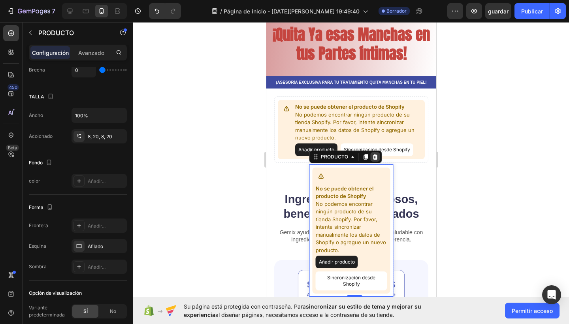
click at [376, 159] on icon at bounding box center [374, 157] width 5 height 6
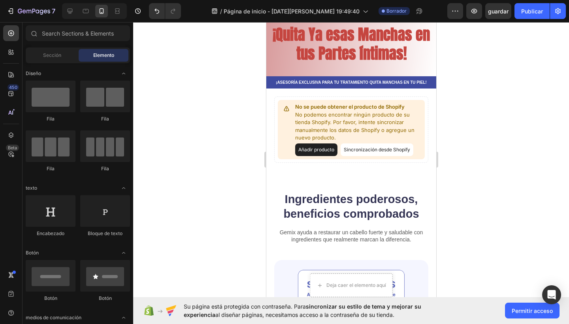
scroll to position [67, 0]
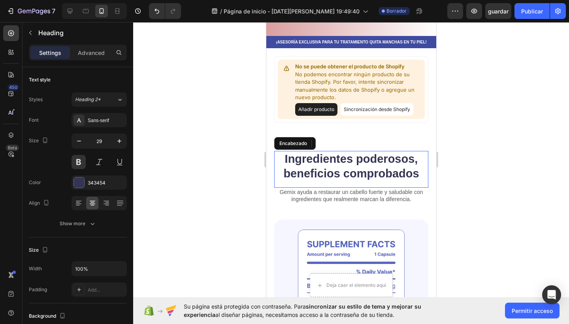
click at [364, 160] on h2 "Ingredientes poderosos, beneficios comprobados" at bounding box center [351, 166] width 154 height 31
click at [350, 161] on p "Ingredientes poderosos, beneficios comprobados" at bounding box center [351, 167] width 152 height 30
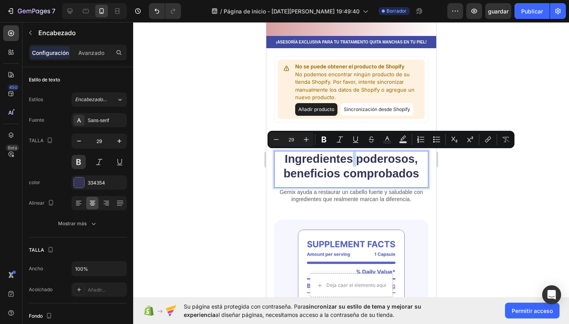
click at [362, 172] on p "Ingredientes poderosos, beneficios comprobados" at bounding box center [351, 167] width 152 height 30
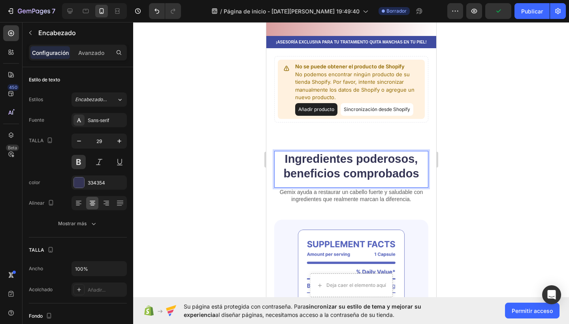
click at [341, 174] on p "Ingredientes poderosos, beneficios comprobados" at bounding box center [351, 167] width 152 height 30
click at [487, 204] on div at bounding box center [351, 173] width 436 height 302
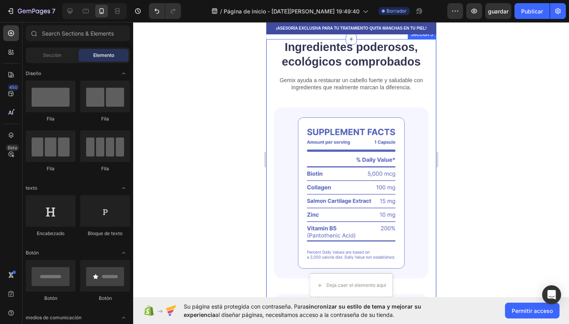
scroll to position [155, 0]
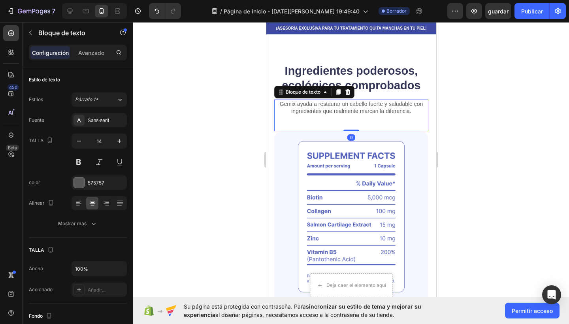
click at [411, 111] on p "Gemix ayuda a restaurar un cabello fuerte y saludable con ingredientes que real…" at bounding box center [351, 107] width 152 height 14
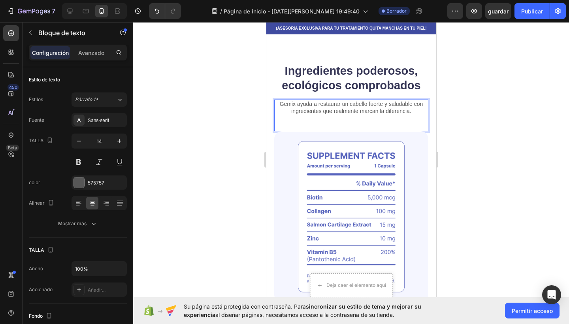
click at [280, 102] on p "Gemix ayuda a restaurar un cabello fuerte y saludable con ingredientes que real…" at bounding box center [351, 107] width 152 height 14
click at [384, 103] on p "Gemix ayuda a restaurar un cabello fuerte y saludable con ingredientes que real…" at bounding box center [351, 107] width 152 height 14
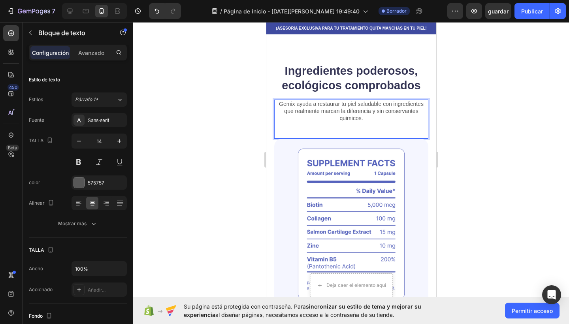
click at [444, 130] on div at bounding box center [351, 173] width 436 height 302
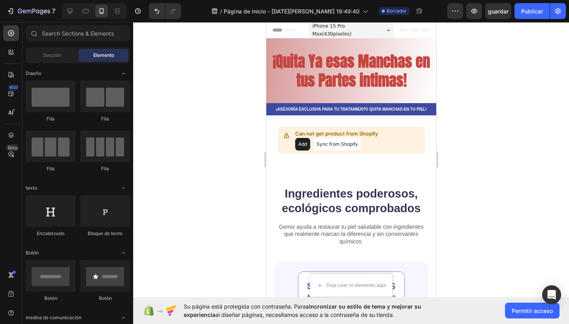
scroll to position [0, 0]
